Goal: Task Accomplishment & Management: Complete application form

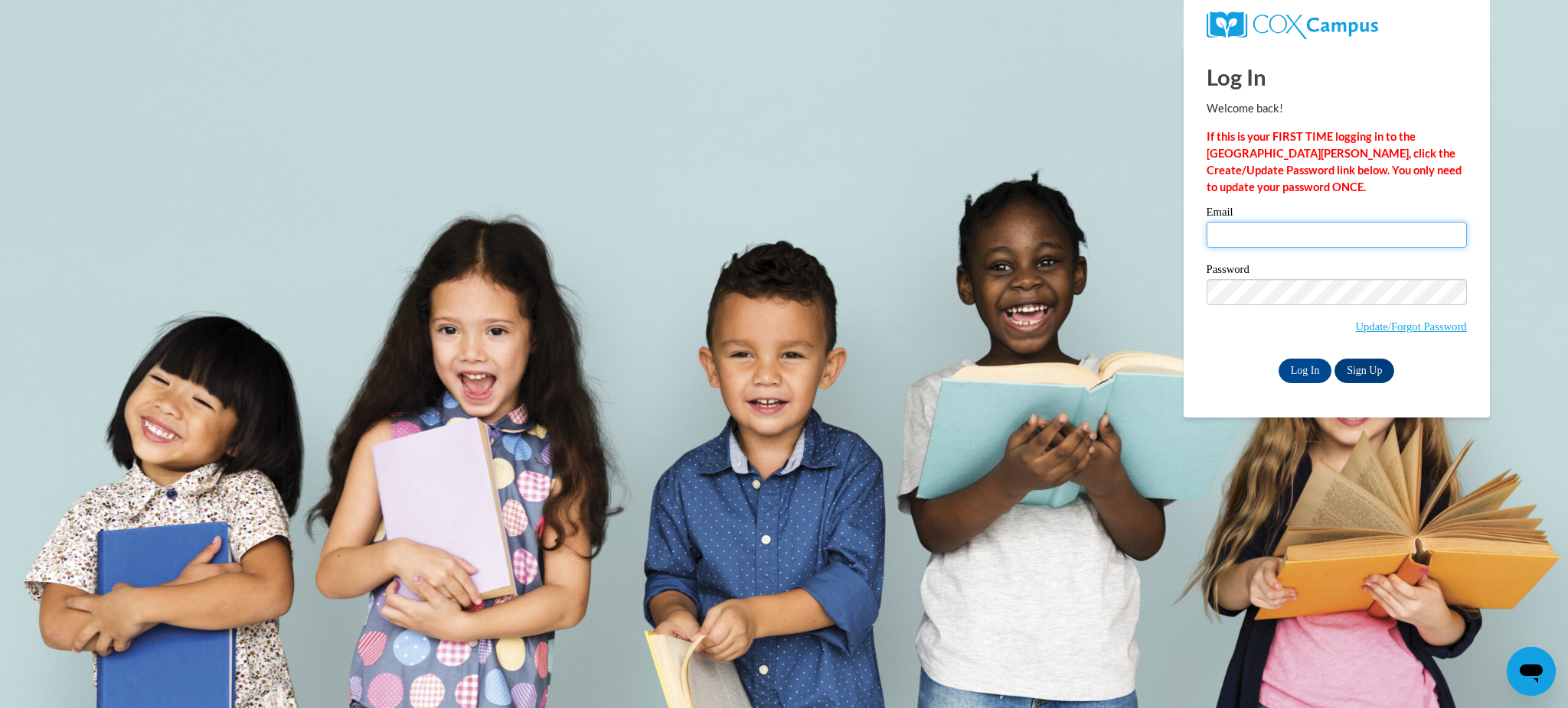
click at [1247, 230] on input "Email" at bounding box center [1337, 235] width 260 height 26
type input "[EMAIL_ADDRESS][DOMAIN_NAME]"
click at [1234, 236] on input "Email" at bounding box center [1337, 235] width 260 height 26
type input "[EMAIL_ADDRESS][DOMAIN_NAME]"
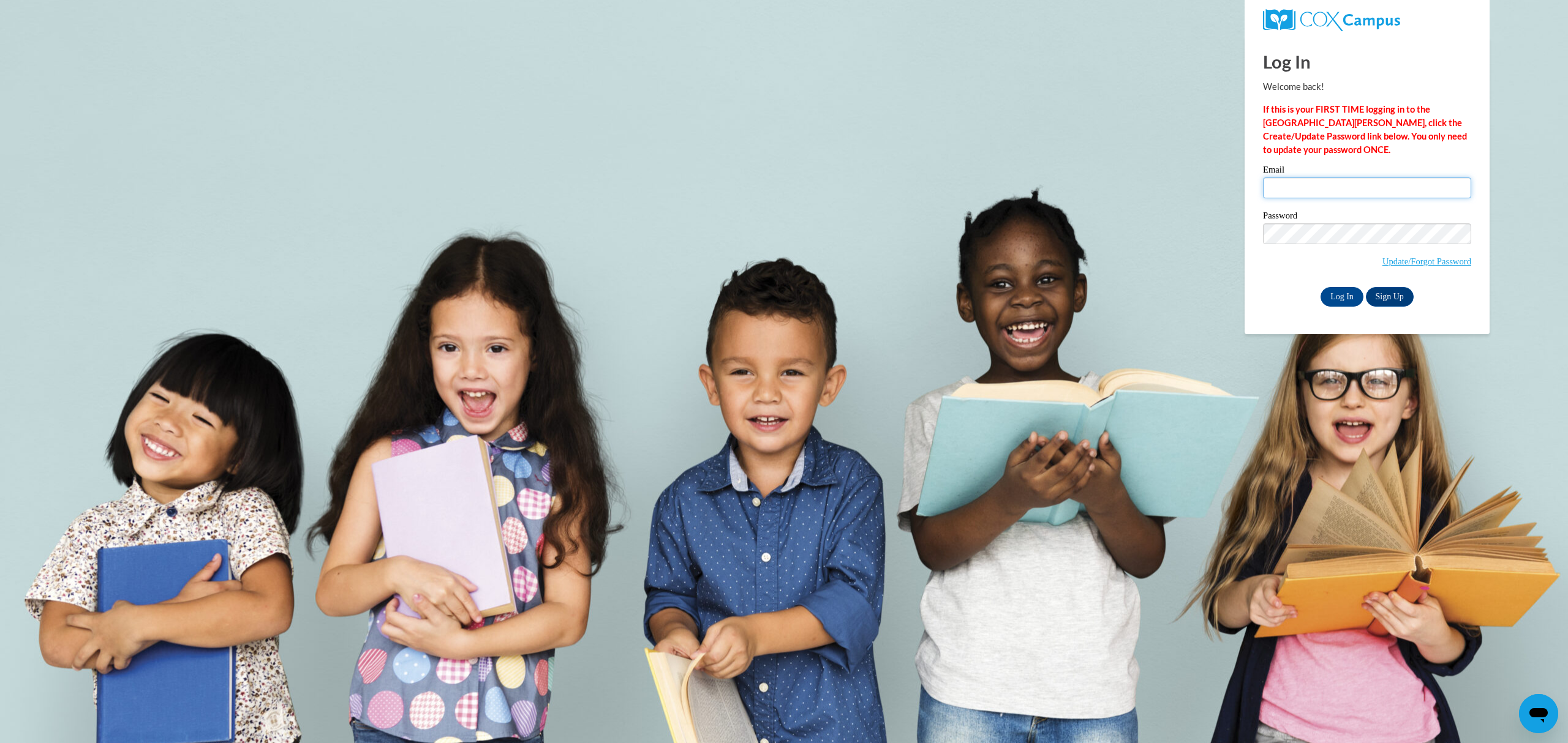
click at [1308, 183] on input "Email" at bounding box center [1367, 188] width 208 height 21
type input "[EMAIL_ADDRESS][DOMAIN_NAME]"
click at [1508, 8] on body "Log In Welcome back! If this is your FIRST TIME logging in to the NEW Cox Campu…" at bounding box center [784, 372] width 1568 height 743
click at [1323, 186] on input "Email" at bounding box center [1367, 188] width 208 height 21
click at [1153, 245] on body "Log In Welcome back! If this is your FIRST TIME logging in to the NEW Cox Campu…" at bounding box center [784, 372] width 1568 height 743
